Goal: Task Accomplishment & Management: Manage account settings

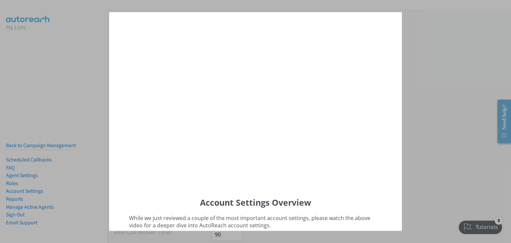
scroll to position [26, 0]
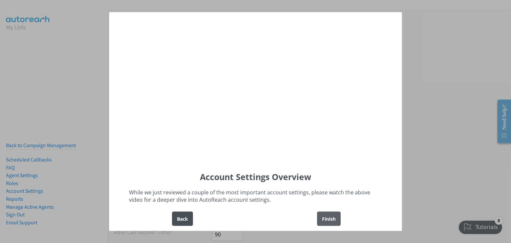
click at [329, 214] on div "Finish" at bounding box center [329, 218] width 24 height 14
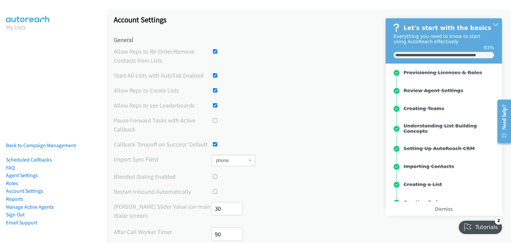
scroll to position [90, 0]
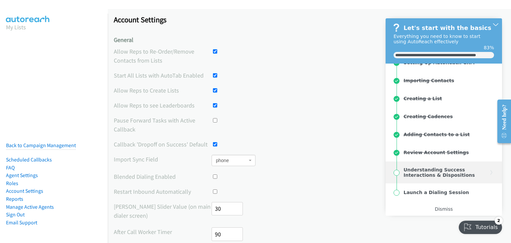
click at [441, 175] on div "Understanding Success Interactions & Dispositions" at bounding box center [445, 172] width 84 height 11
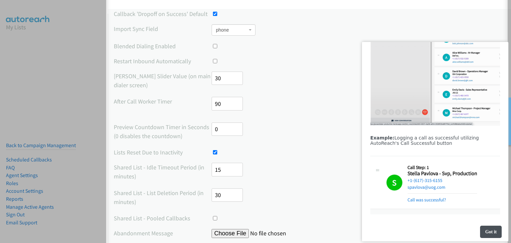
scroll to position [223, 0]
click at [491, 230] on div "Got it" at bounding box center [491, 231] width 22 height 12
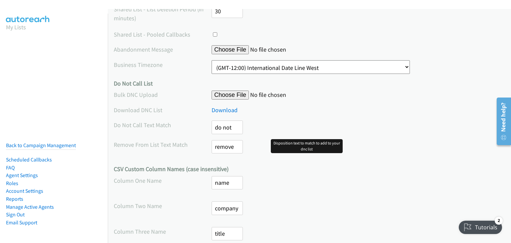
scroll to position [353, 0]
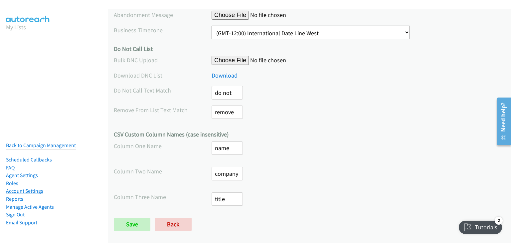
click at [27, 188] on link "Account Settings" at bounding box center [24, 191] width 37 height 6
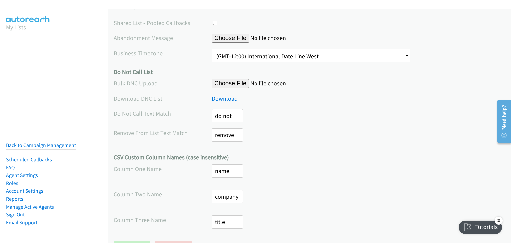
scroll to position [353, 0]
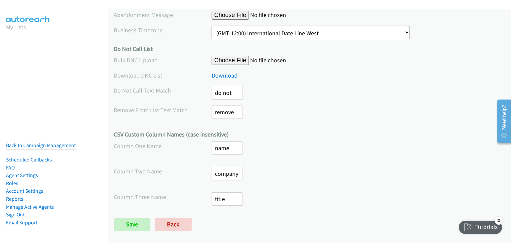
click at [480, 229] on div "Tutorials" at bounding box center [481, 226] width 44 height 13
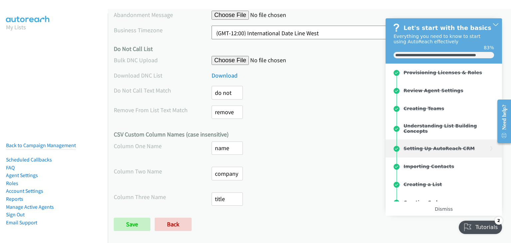
scroll to position [90, 0]
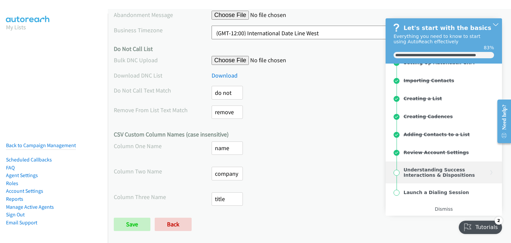
click at [422, 168] on div "Understanding Success Interactions & Dispositions" at bounding box center [445, 172] width 84 height 11
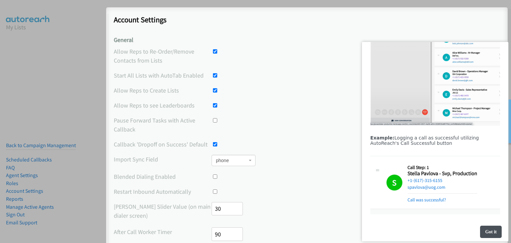
scroll to position [223, 0]
click at [484, 228] on div "Got it" at bounding box center [491, 231] width 22 height 12
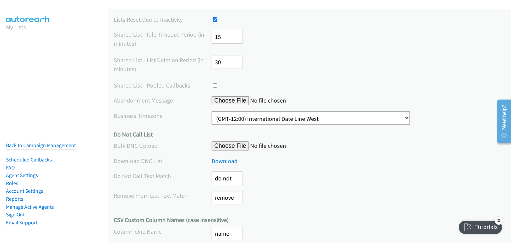
scroll to position [353, 0]
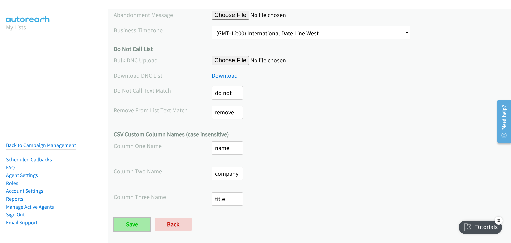
click at [137, 220] on input "Save" at bounding box center [132, 223] width 37 height 13
click at [477, 228] on div "Tutorials" at bounding box center [481, 226] width 44 height 13
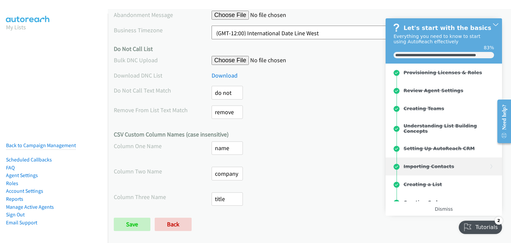
scroll to position [90, 0]
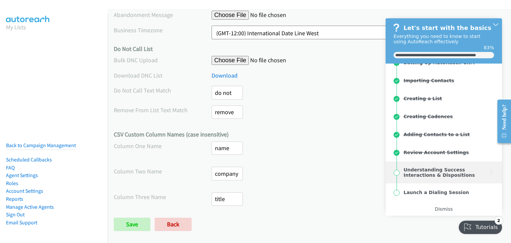
click at [434, 170] on div "Understanding Success Interactions & Dispositions" at bounding box center [445, 172] width 84 height 11
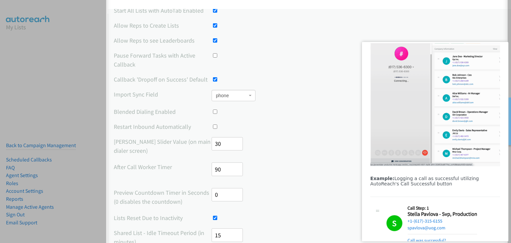
scroll to position [223, 0]
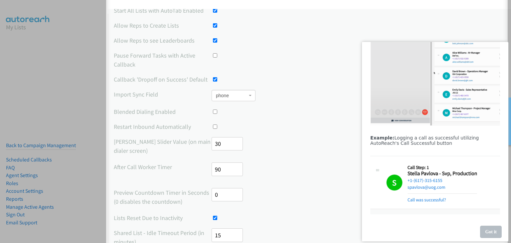
click at [487, 230] on div "Got it" at bounding box center [491, 231] width 22 height 12
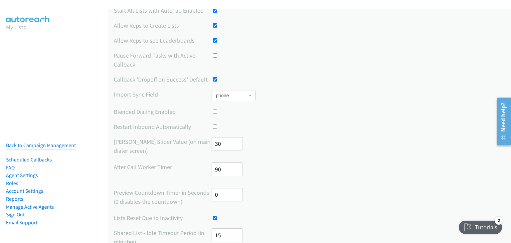
click at [477, 228] on div "Tutorials" at bounding box center [481, 226] width 44 height 13
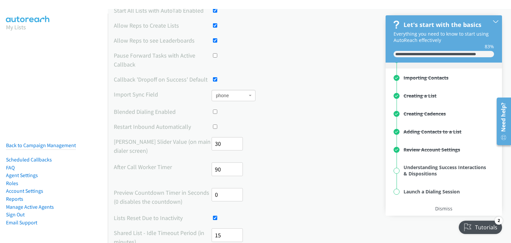
scroll to position [89, 0]
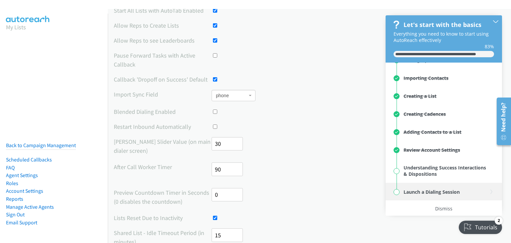
click at [424, 189] on div "Launch a Dialing Session" at bounding box center [431, 192] width 56 height 6
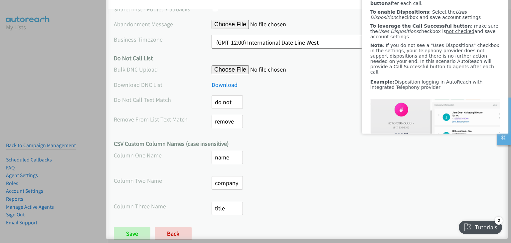
scroll to position [353, 0]
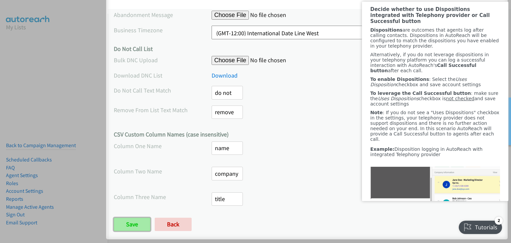
click at [135, 223] on input "Save" at bounding box center [132, 223] width 37 height 13
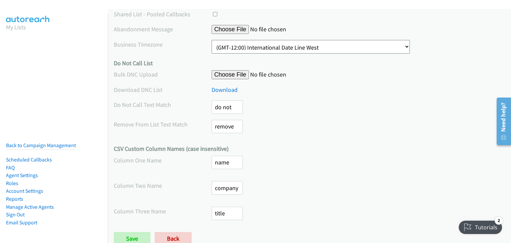
scroll to position [337, 0]
